Goal: Complete application form

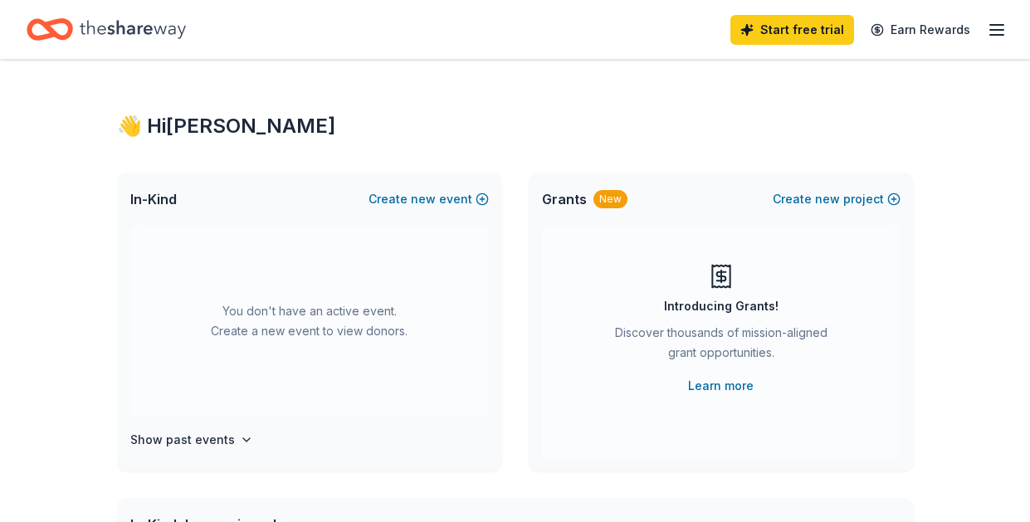
click at [716, 276] on icon at bounding box center [720, 276] width 9 height 9
click at [597, 199] on div "New" at bounding box center [610, 199] width 34 height 18
click at [725, 388] on link "Learn more" at bounding box center [721, 386] width 66 height 20
click at [93, 27] on icon "Home" at bounding box center [133, 29] width 106 height 34
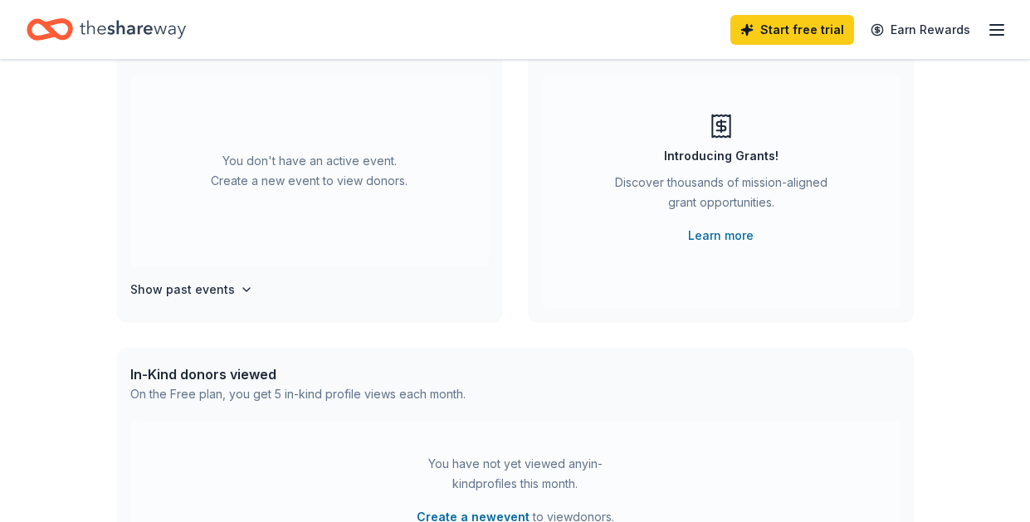
scroll to position [249, 0]
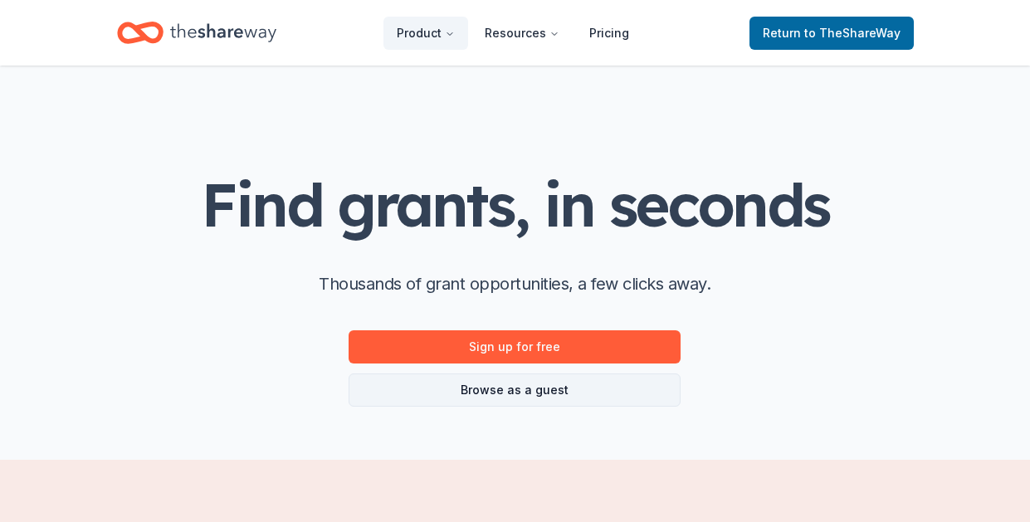
click at [505, 392] on link "Browse as a guest" at bounding box center [515, 389] width 332 height 33
click at [534, 390] on link "Browse as a guest" at bounding box center [515, 389] width 332 height 33
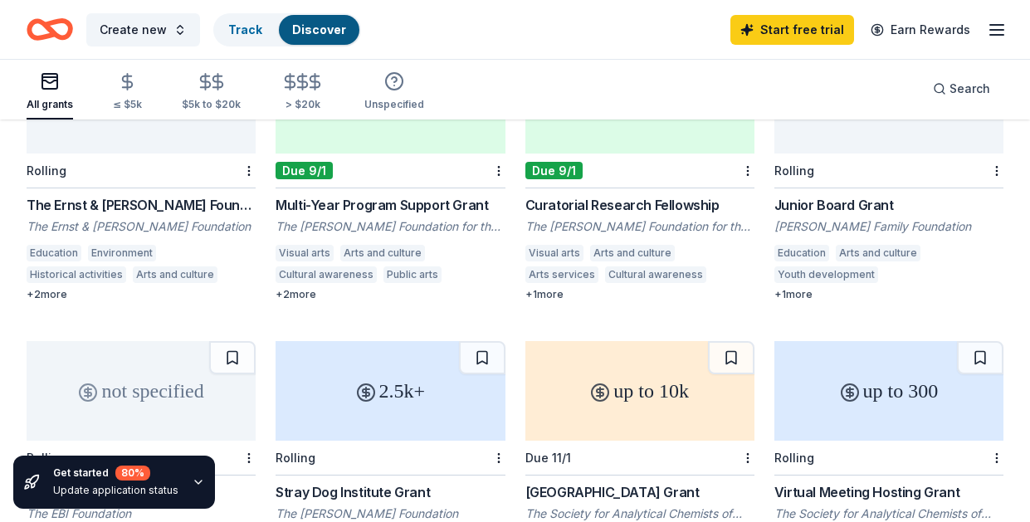
scroll to position [1079, 0]
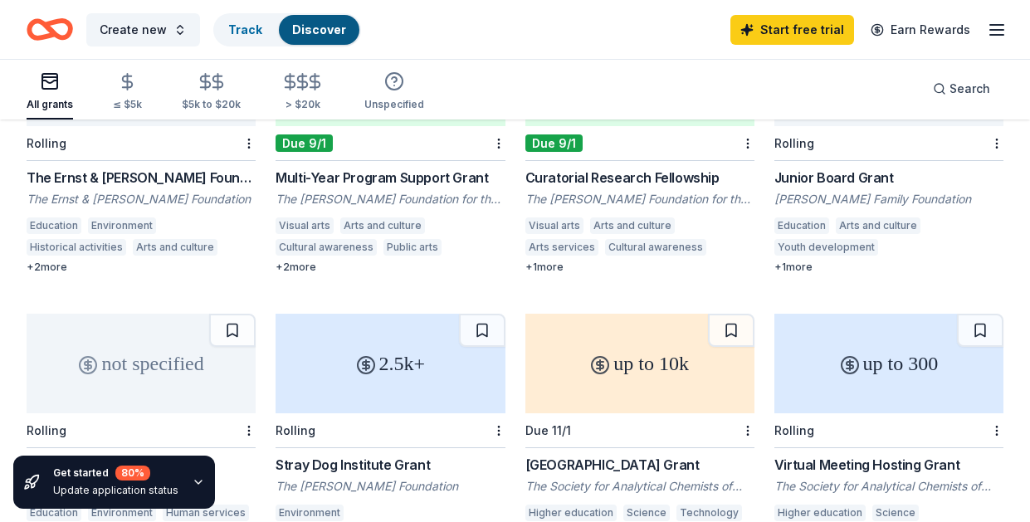
click at [779, 266] on div "+ 1 more" at bounding box center [888, 267] width 229 height 13
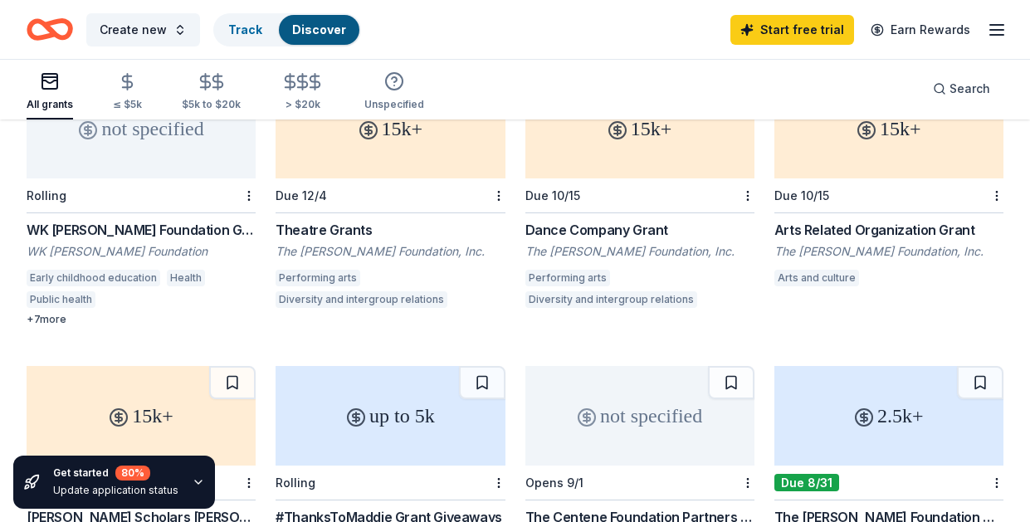
scroll to position [0, 0]
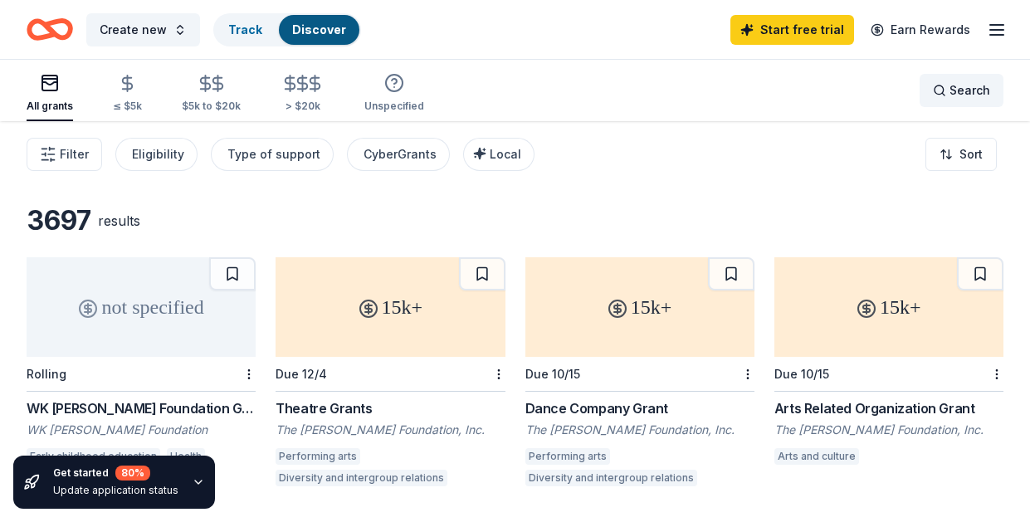
click at [966, 92] on span "Search" at bounding box center [969, 91] width 41 height 20
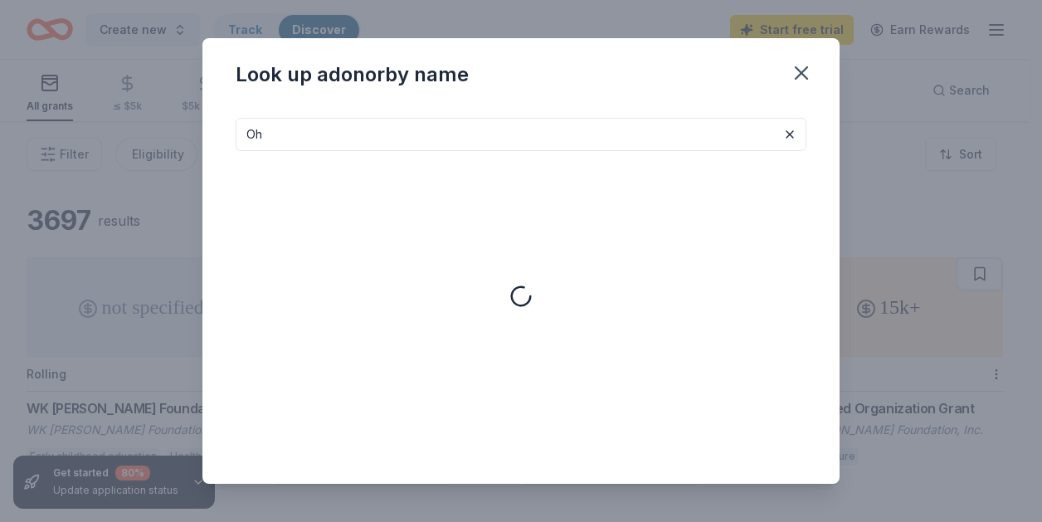
type input "O"
type input "F"
click at [804, 70] on icon "button" at bounding box center [802, 73] width 12 height 12
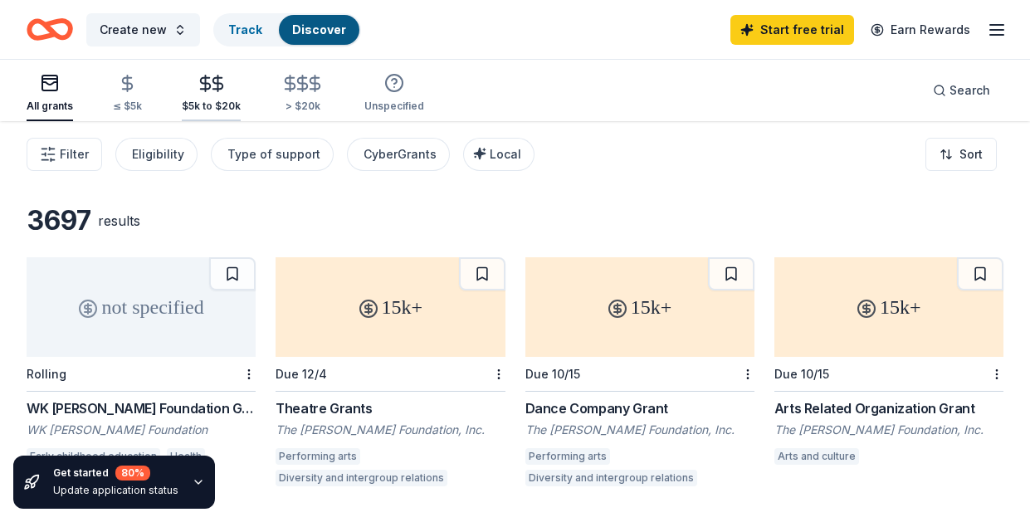
click at [222, 95] on div "$5k to $20k" at bounding box center [211, 93] width 59 height 39
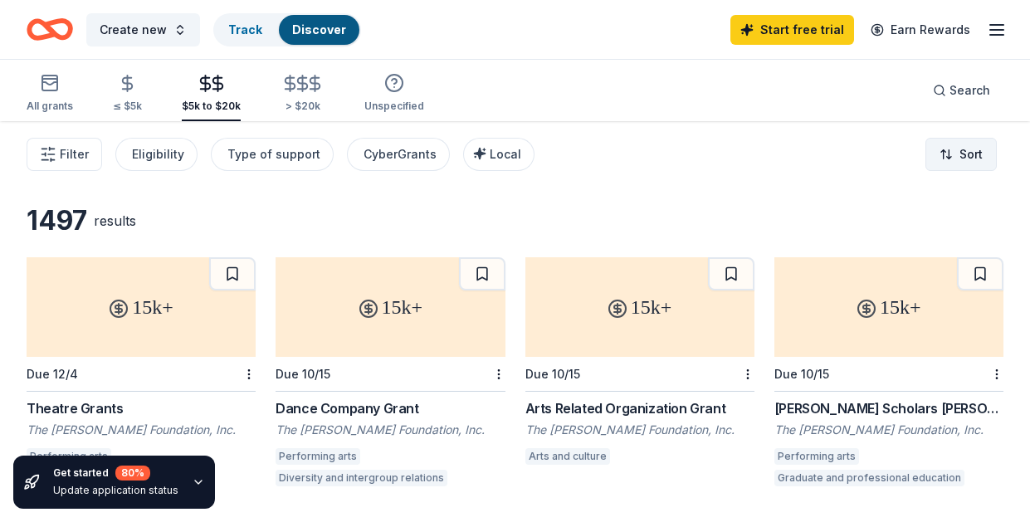
click at [944, 153] on html "Create new Track Discover Start free trial Earn Rewards All grants ≤ $5k $5k to…" at bounding box center [515, 261] width 1030 height 522
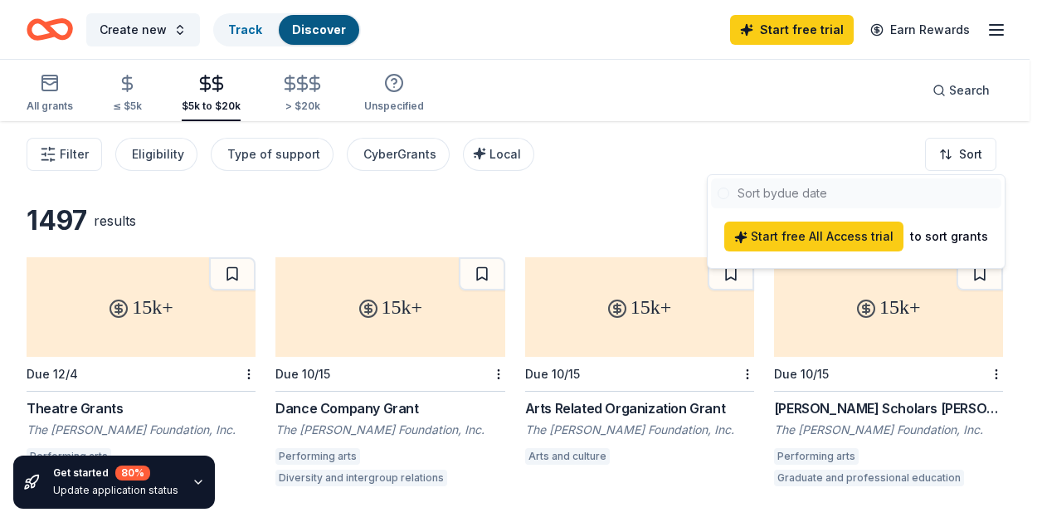
click at [583, 173] on html "Create new Track Discover Start free trial Earn Rewards All grants ≤ $5k $5k to…" at bounding box center [521, 261] width 1042 height 522
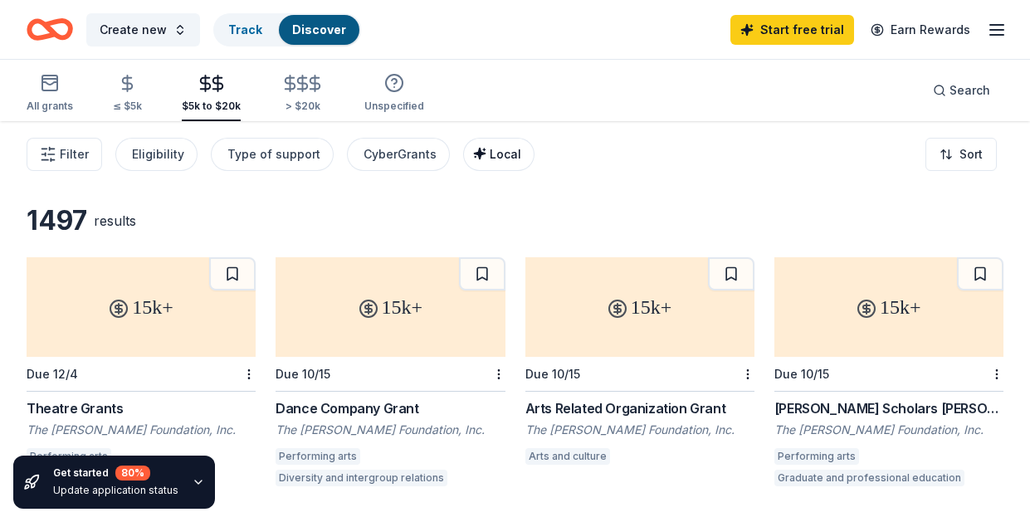
click at [490, 151] on span "Local" at bounding box center [506, 154] width 32 height 14
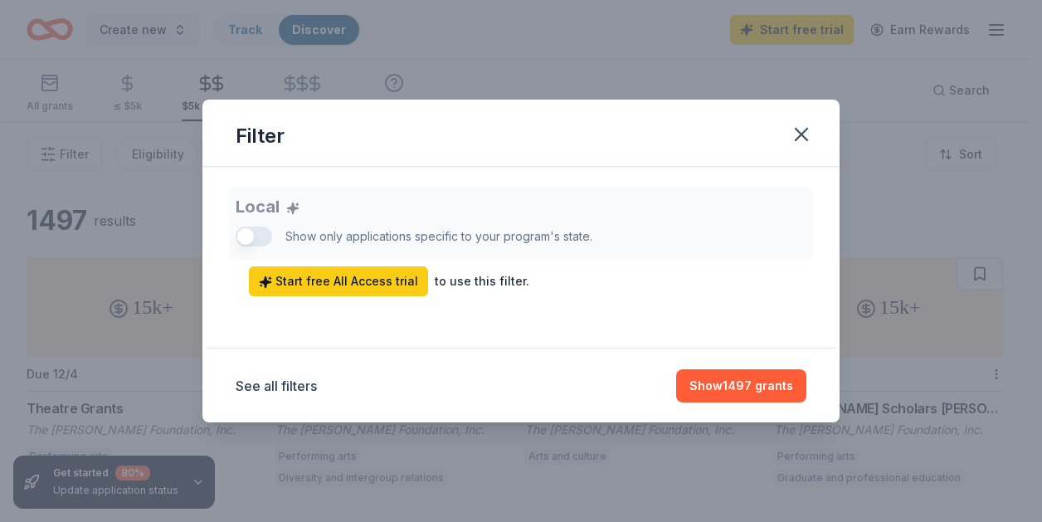
click at [251, 232] on div "Local Show only applications specific to your program's state. Start free All A…" at bounding box center [521, 242] width 571 height 110
click at [803, 134] on icon "button" at bounding box center [802, 135] width 12 height 12
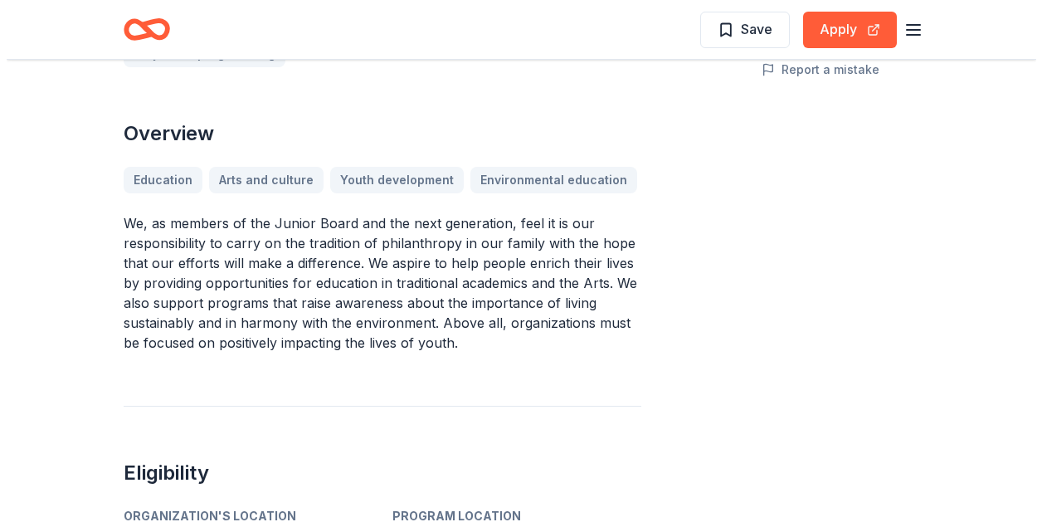
scroll to position [83, 0]
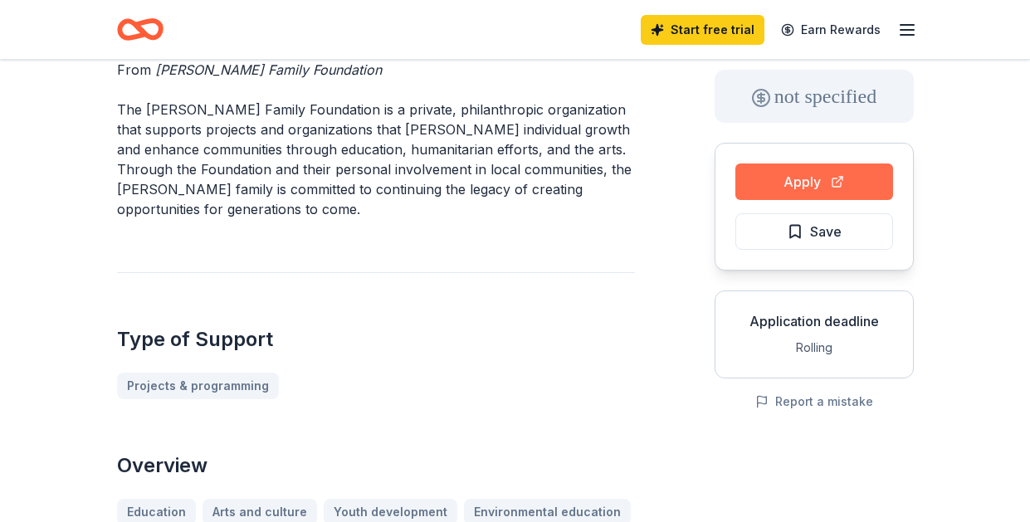
click at [804, 188] on button "Apply" at bounding box center [814, 181] width 158 height 37
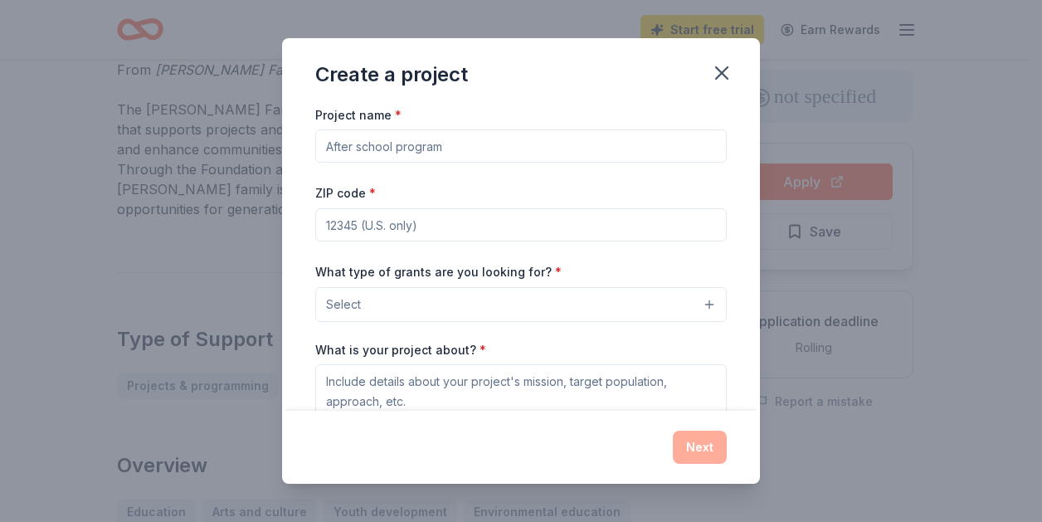
click at [480, 141] on input "Project name *" at bounding box center [521, 145] width 412 height 33
click at [480, 139] on input "Project name *" at bounding box center [521, 145] width 412 height 33
click at [705, 188] on div "ZIP code *" at bounding box center [521, 212] width 412 height 59
click at [426, 316] on button "Select" at bounding box center [521, 304] width 412 height 35
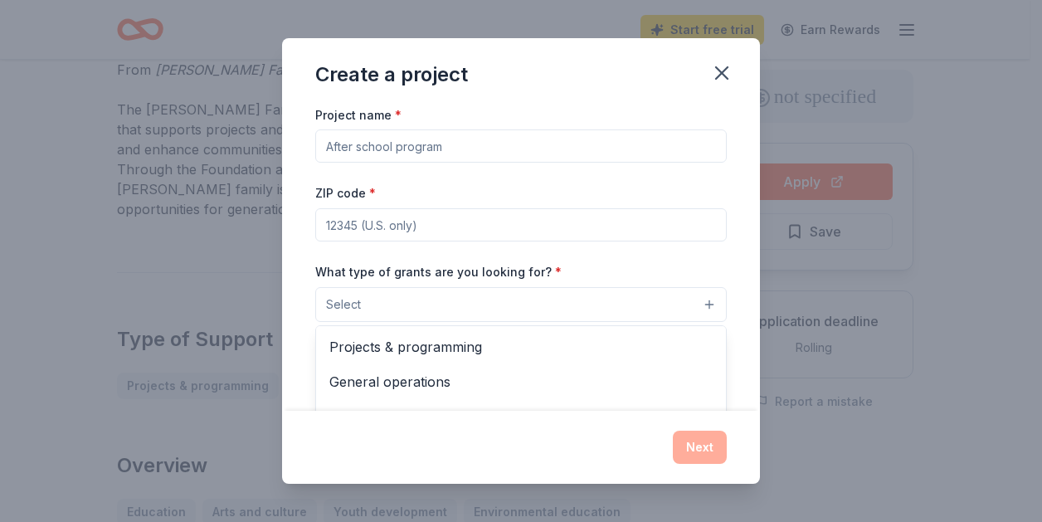
click at [471, 144] on div "Project name * ZIP code * What type of grants are you looking for? * Select Pro…" at bounding box center [521, 333] width 412 height 456
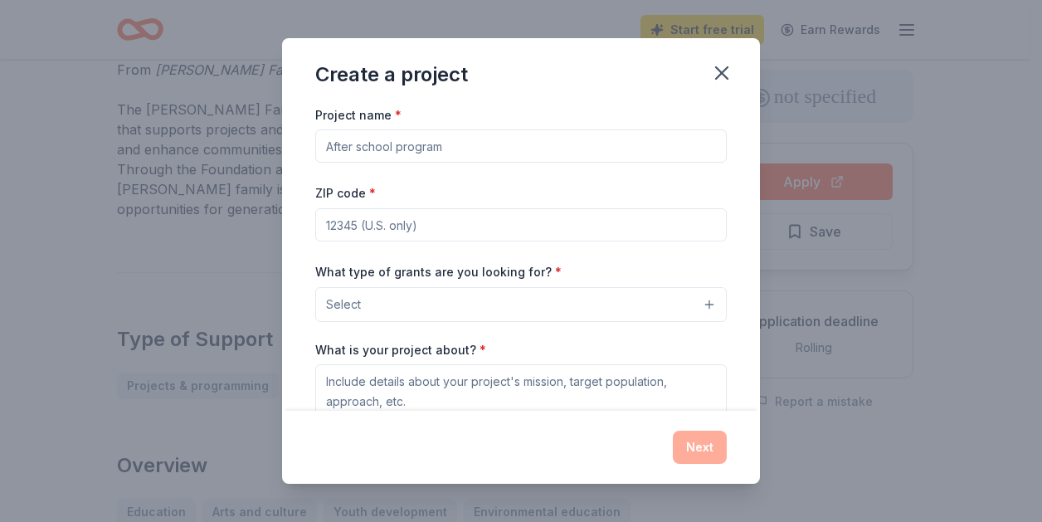
drag, startPoint x: 453, startPoint y: 147, endPoint x: 292, endPoint y: 145, distance: 161.0
click at [292, 145] on div "Project name * ZIP code * What type of grants are you looking for? * Select Wha…" at bounding box center [521, 258] width 478 height 306
type input "Youth advisory board for emancipated foster youth"
click at [344, 226] on input "ZIP code *" at bounding box center [521, 224] width 412 height 33
type input "43611"
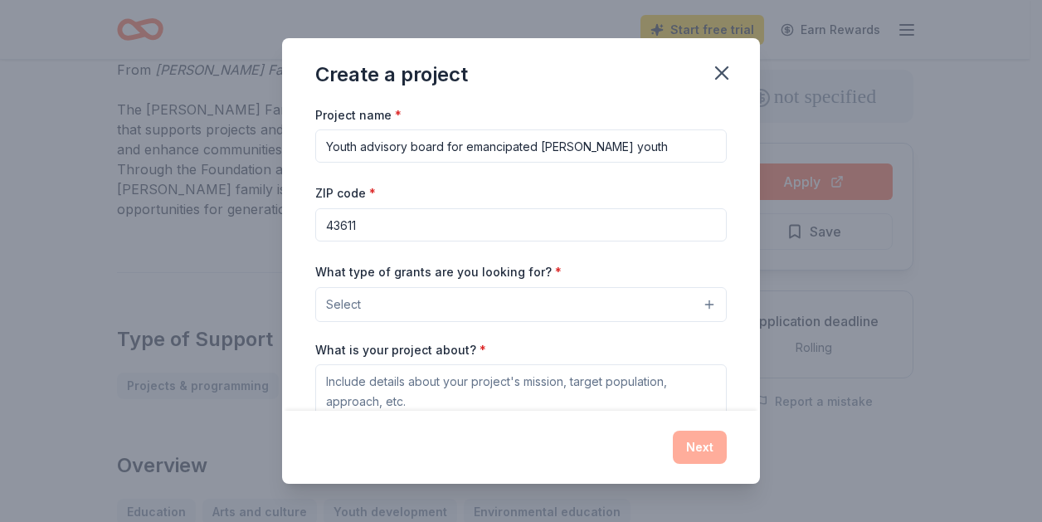
click at [412, 300] on button "Select" at bounding box center [521, 304] width 412 height 35
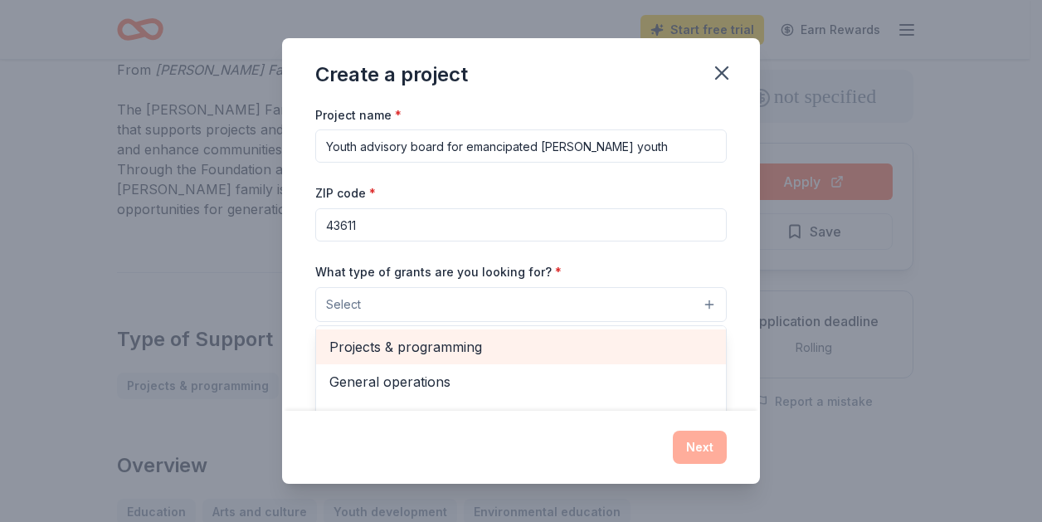
click at [388, 344] on span "Projects & programming" at bounding box center [520, 347] width 383 height 22
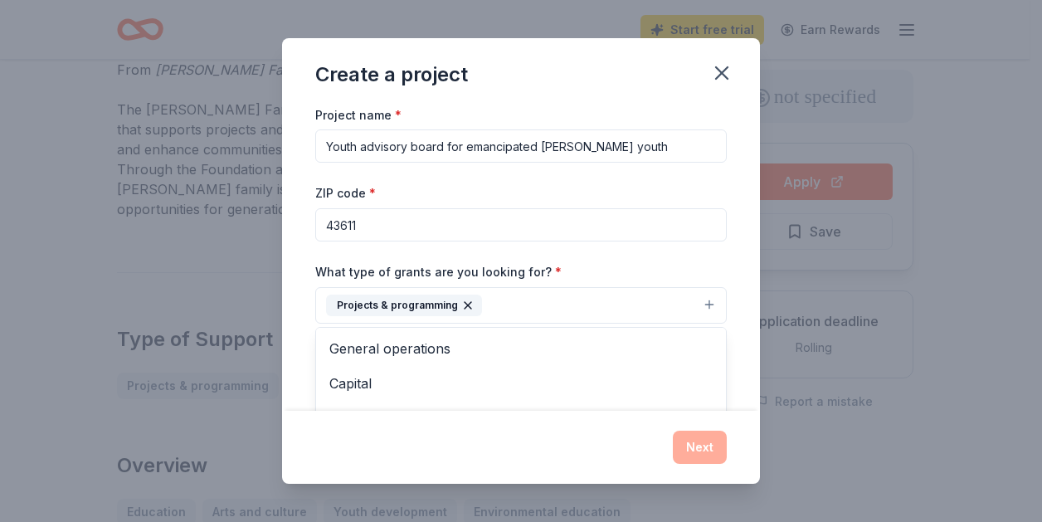
click at [595, 250] on div "Project name * Youth advisory board for emancipated foster youth ZIP code * 436…" at bounding box center [521, 333] width 412 height 457
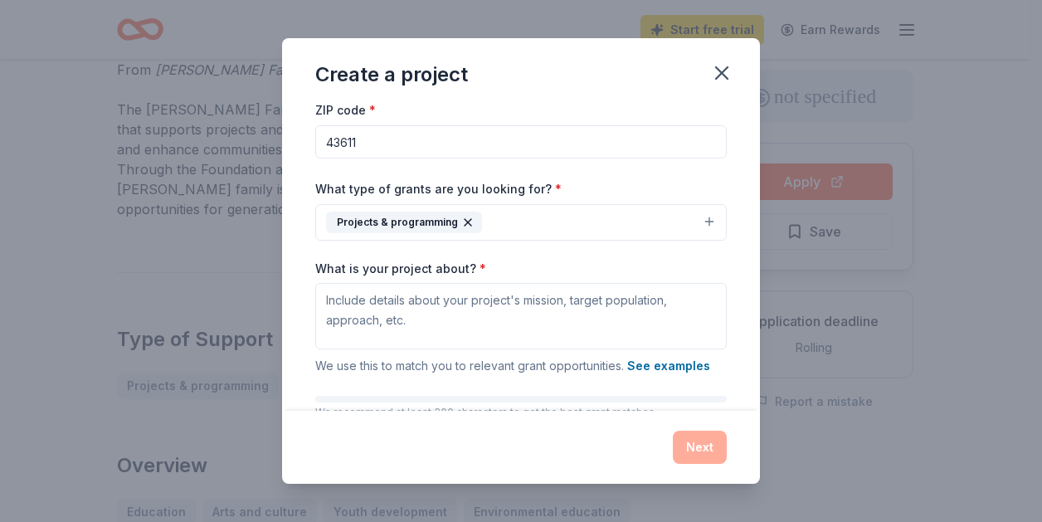
drag, startPoint x: 545, startPoint y: 61, endPoint x: 529, endPoint y: 58, distance: 16.0
click at [529, 58] on div "Create a project" at bounding box center [521, 71] width 478 height 66
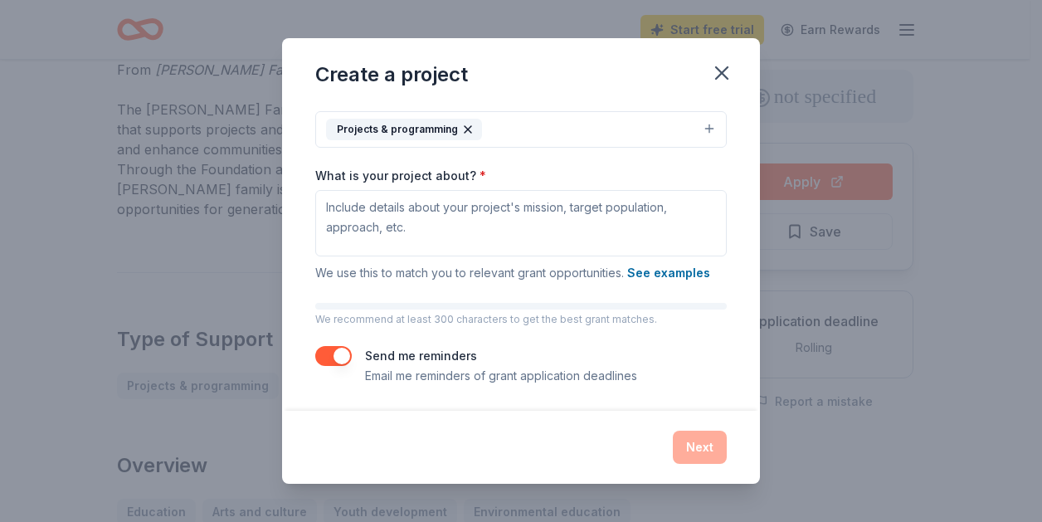
scroll to position [178, 0]
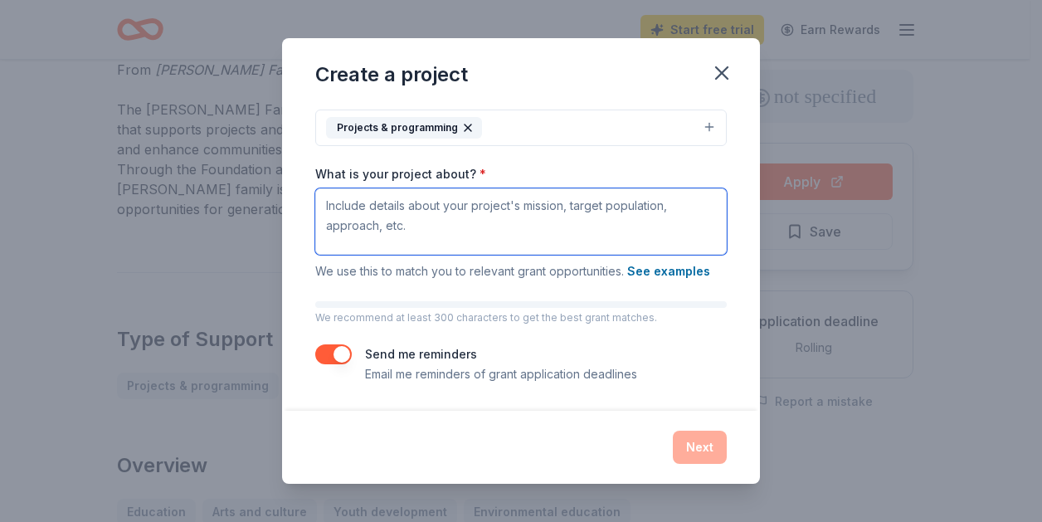
click at [341, 210] on textarea "What is your project about? *" at bounding box center [521, 221] width 412 height 66
paste textarea "Mission To Guide, Encourage and Focus youth who have aged out of the Foster Car…"
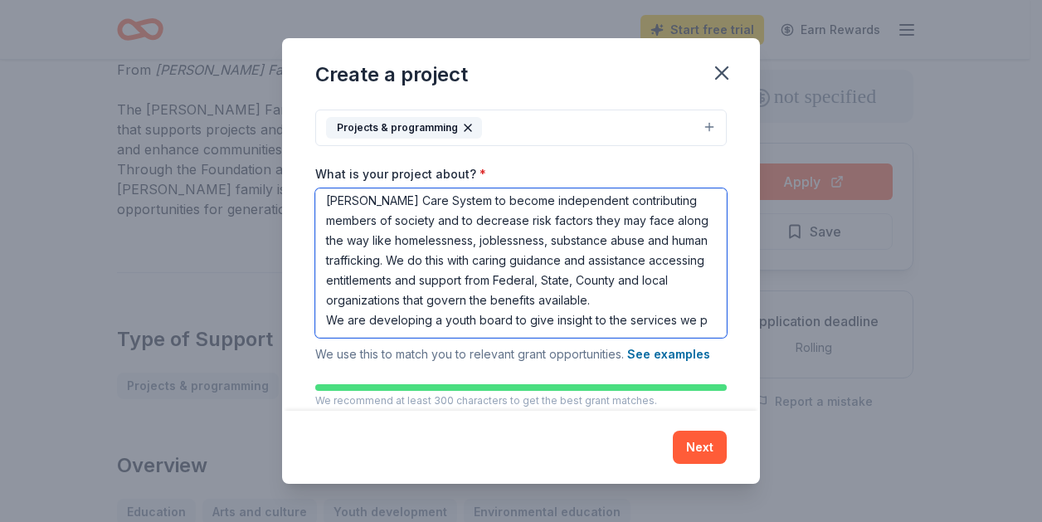
scroll to position [76, 0]
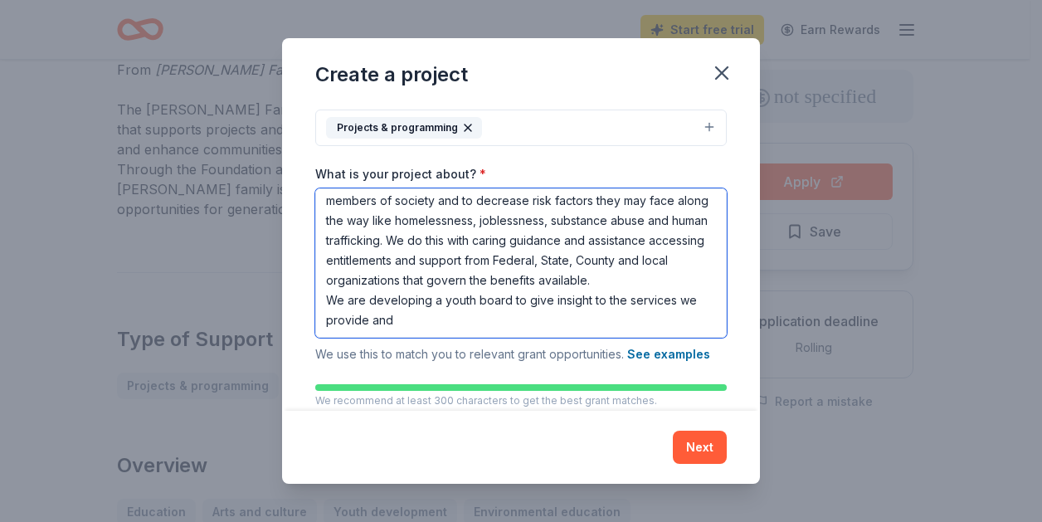
click at [394, 329] on textarea "Mission To Guide, Encourage and Focus youth who have aged out of the Foster Car…" at bounding box center [521, 262] width 412 height 149
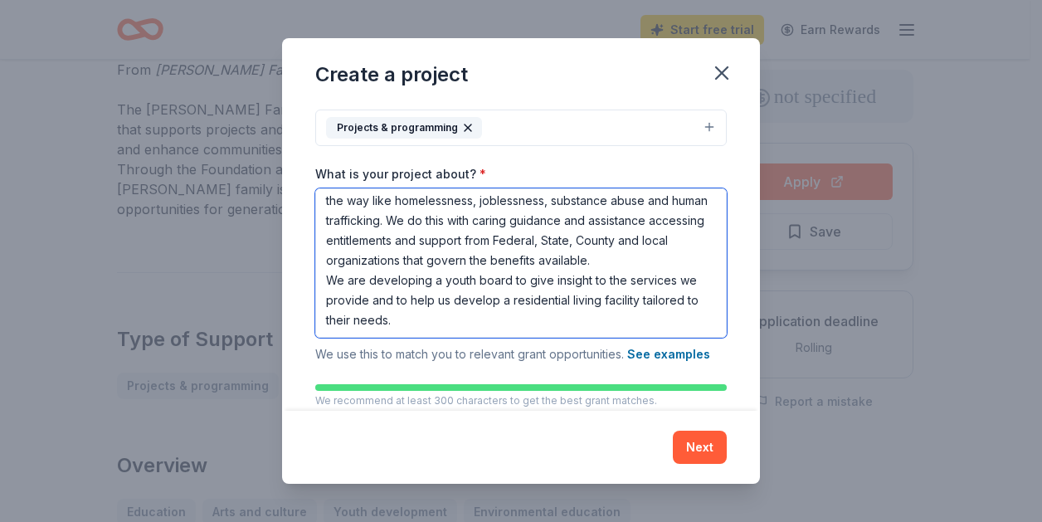
scroll to position [105, 0]
type textarea "Mission To Guide, Encourage and Focus youth who have aged out of the Foster Car…"
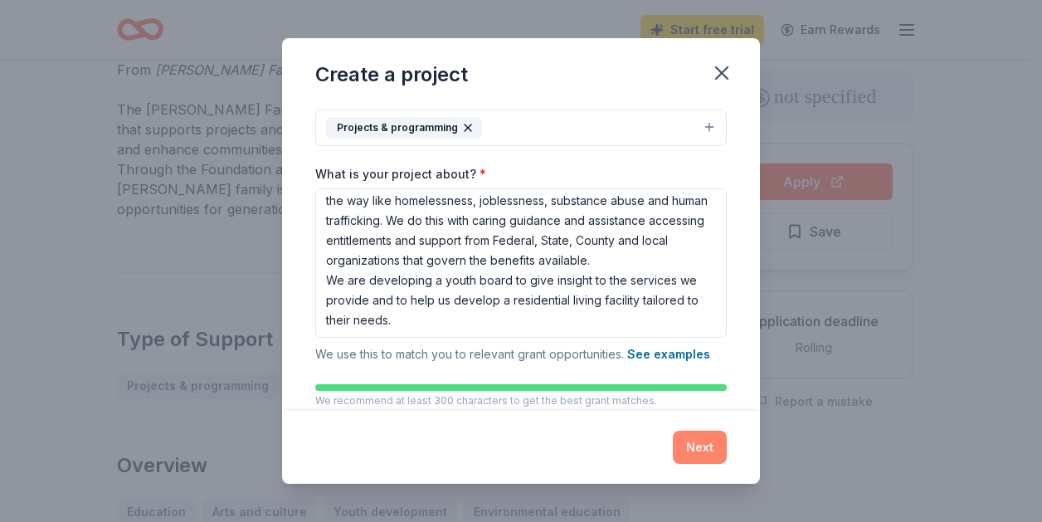
click at [704, 452] on button "Next" at bounding box center [700, 447] width 54 height 33
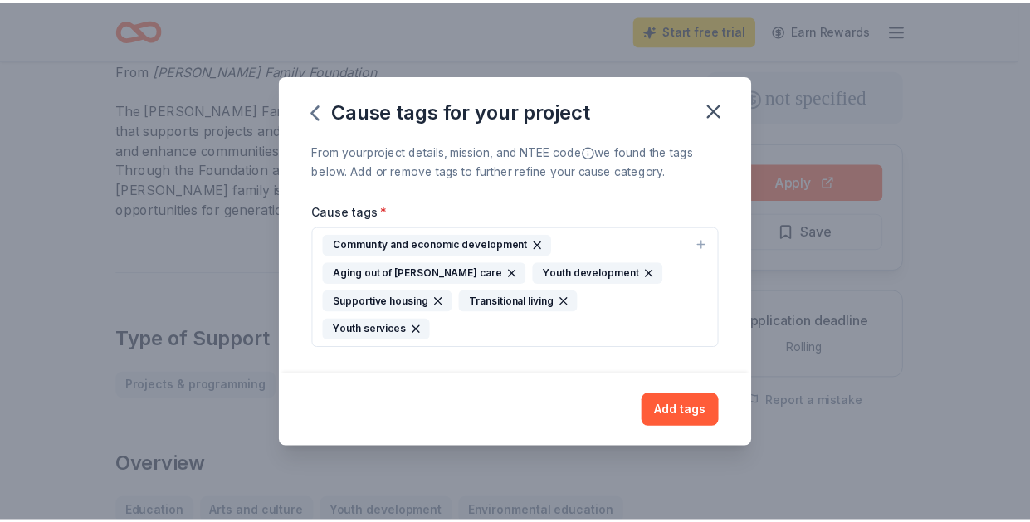
scroll to position [0, 0]
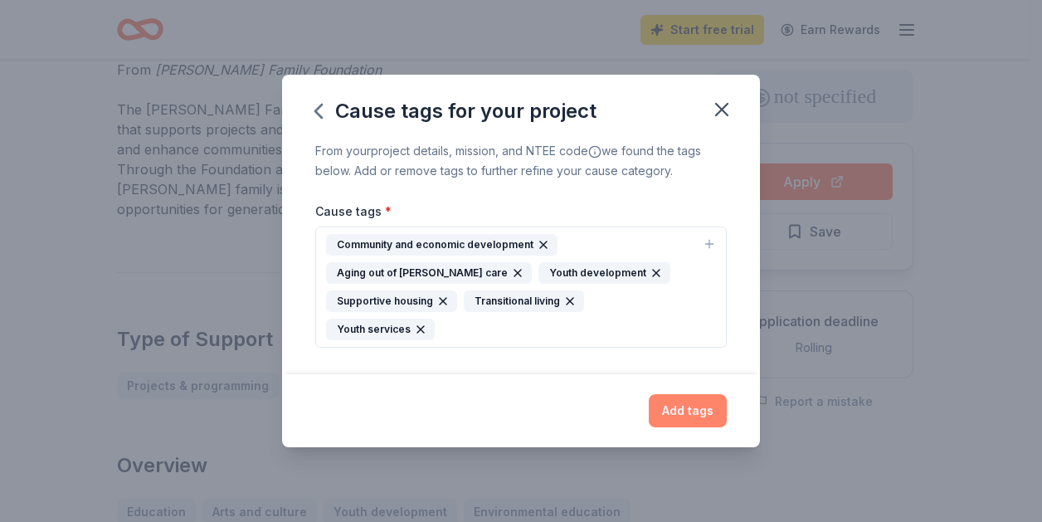
click at [698, 395] on button "Add tags" at bounding box center [688, 410] width 78 height 33
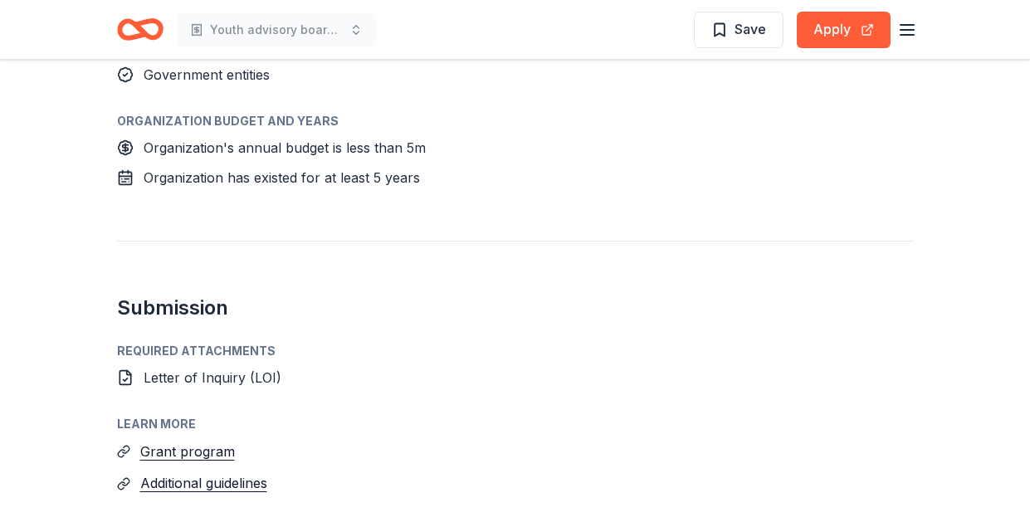
scroll to position [1079, 0]
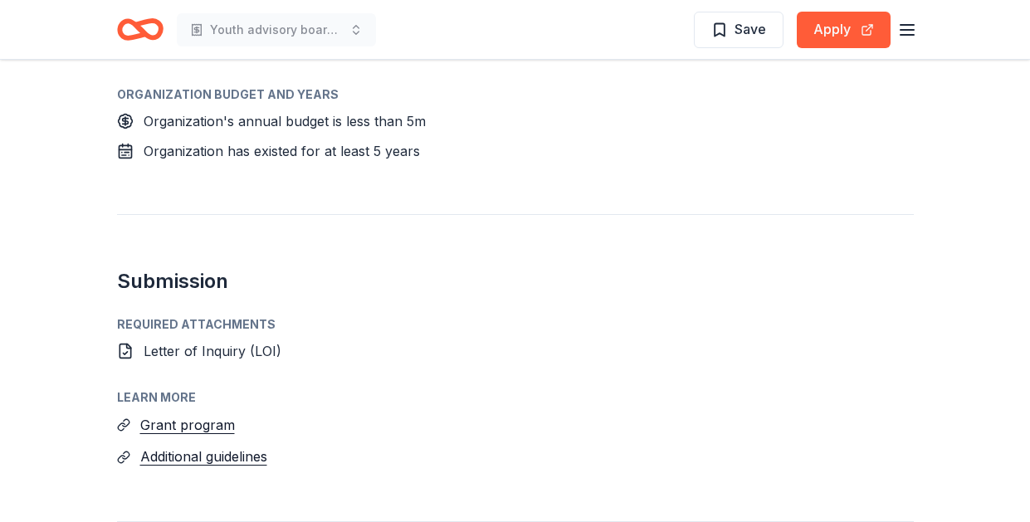
click at [175, 349] on span "Letter of Inquiry (LOI)" at bounding box center [213, 351] width 138 height 17
click at [120, 349] on icon at bounding box center [125, 351] width 11 height 14
click at [190, 354] on span "Letter of Inquiry (LOI)" at bounding box center [213, 351] width 138 height 17
click at [121, 348] on icon at bounding box center [125, 351] width 17 height 17
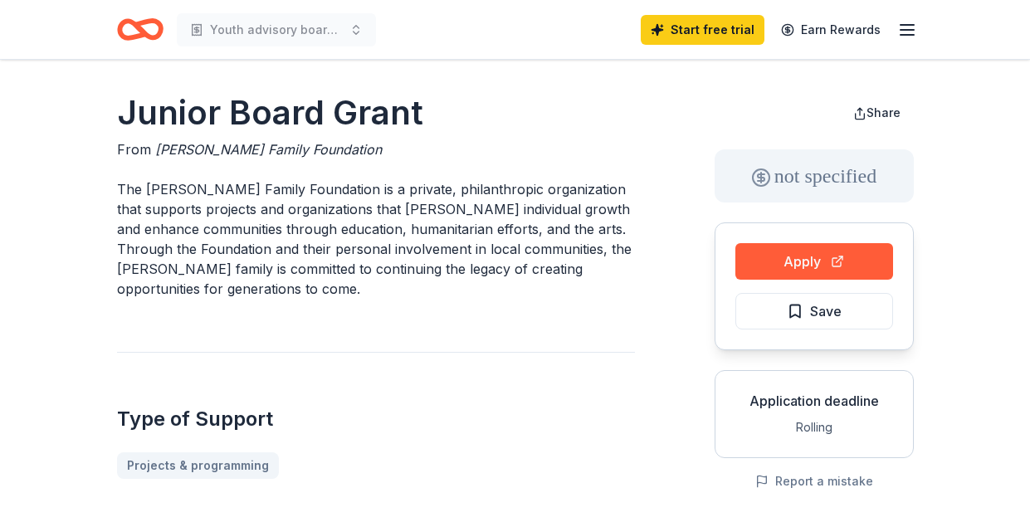
scroll to position [0, 0]
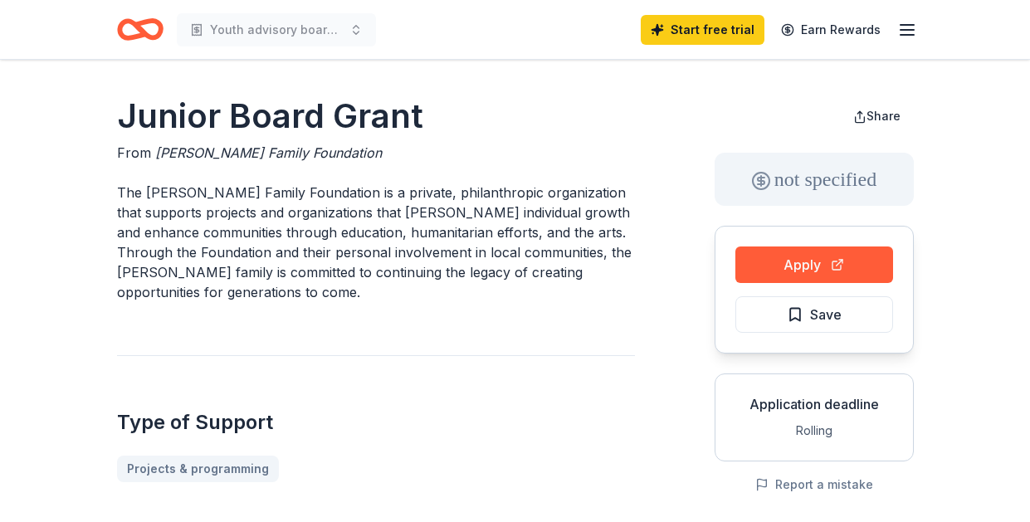
drag, startPoint x: 330, startPoint y: 153, endPoint x: 212, endPoint y: 155, distance: 118.7
click at [212, 155] on div "From Andrew Family Foundation" at bounding box center [376, 153] width 518 height 20
click at [910, 27] on icon "button" at bounding box center [907, 30] width 20 height 20
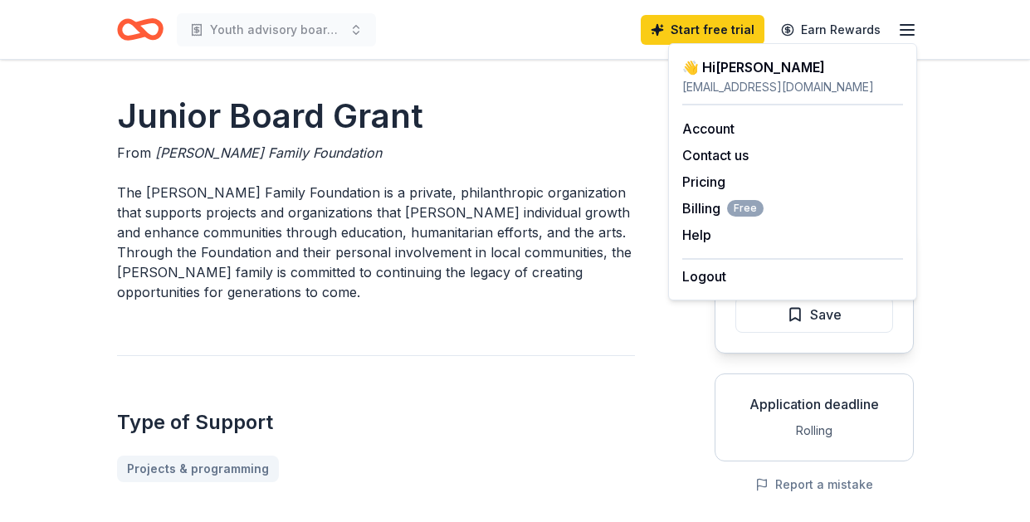
click at [736, 68] on div "👋 Hi Ashley" at bounding box center [792, 67] width 221 height 20
